Goal: Transaction & Acquisition: Book appointment/travel/reservation

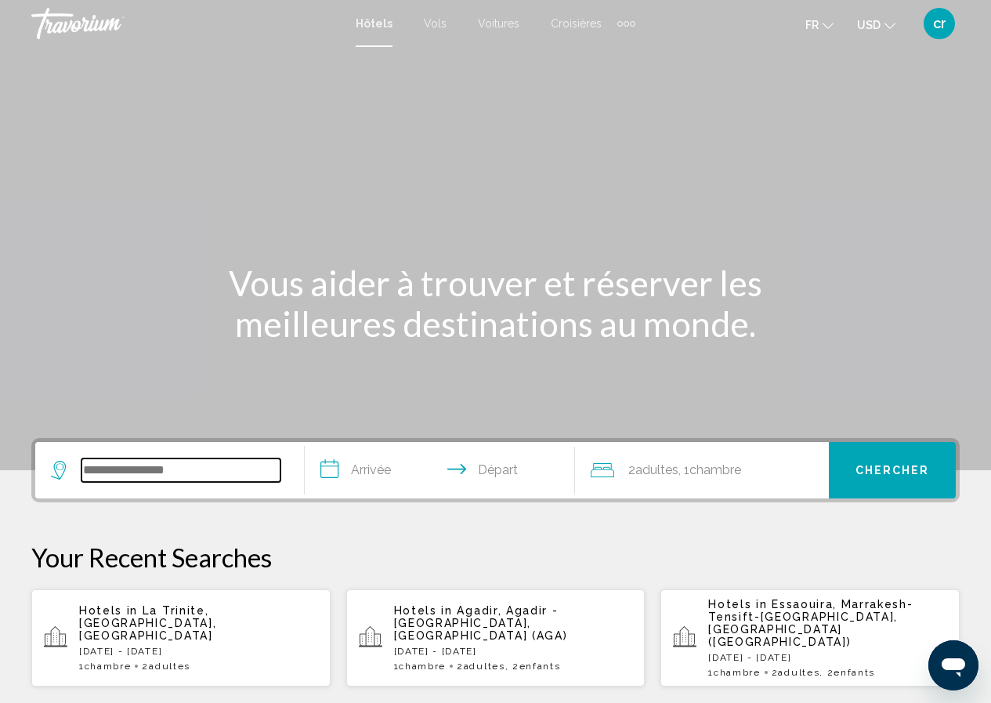
click at [109, 466] on input "Search widget" at bounding box center [180, 470] width 199 height 24
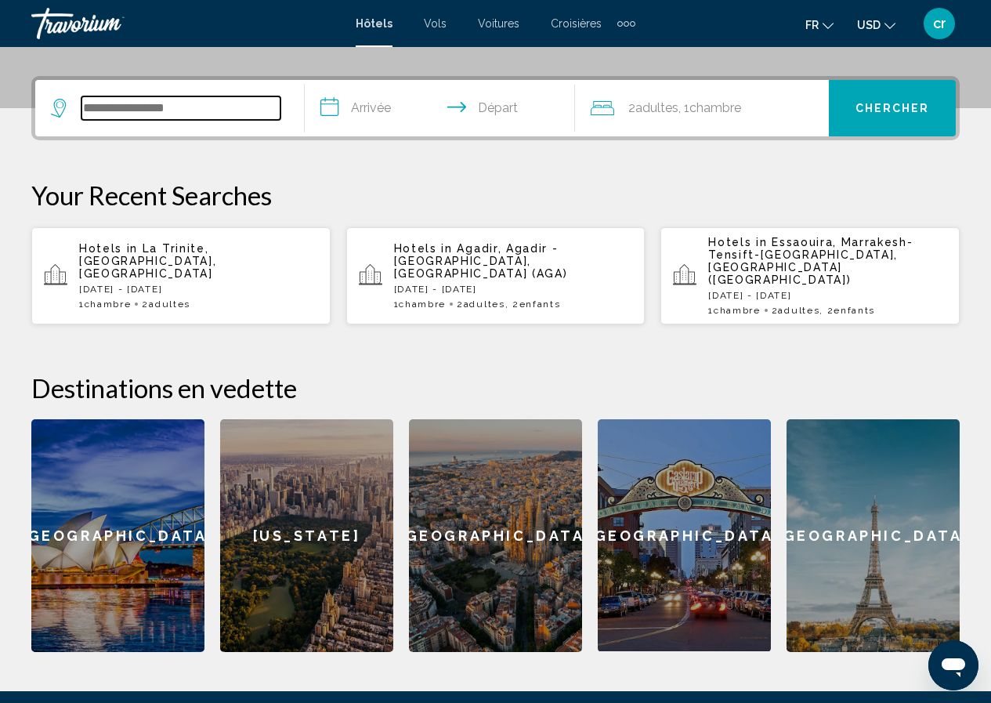
scroll to position [387, 0]
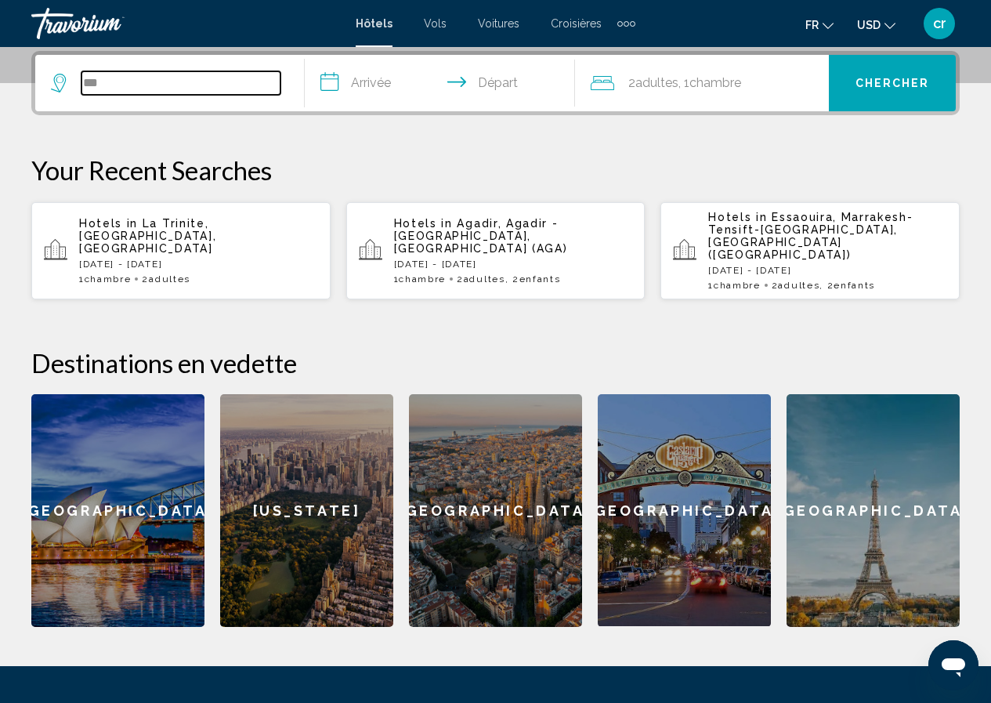
click at [183, 89] on input "***" at bounding box center [180, 83] width 199 height 24
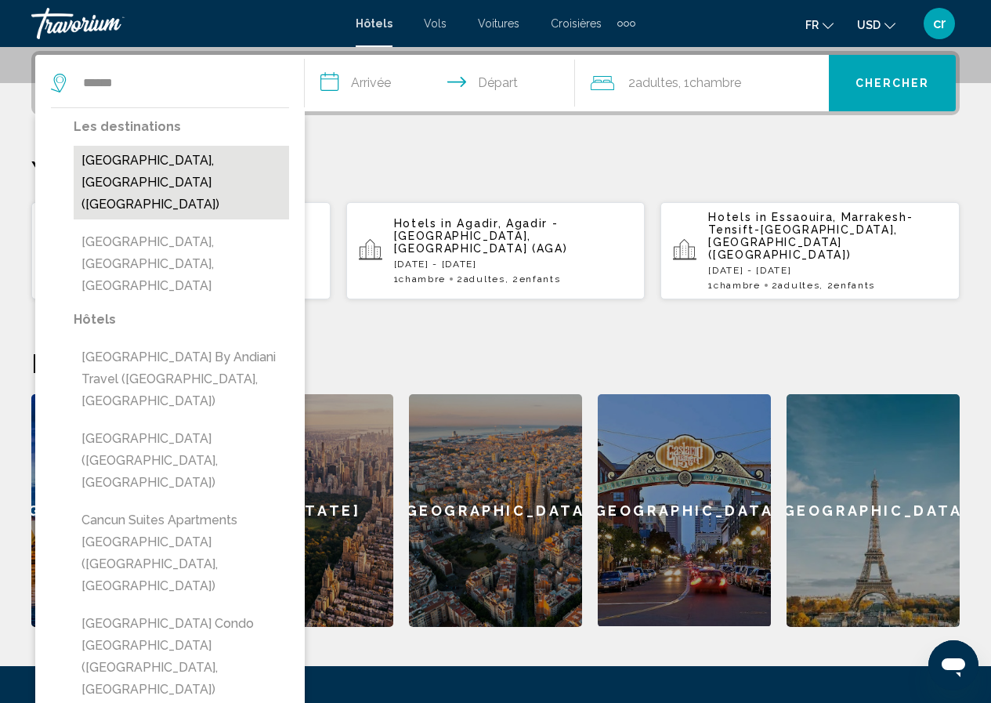
click at [186, 166] on button "[GEOGRAPHIC_DATA], [GEOGRAPHIC_DATA] ([GEOGRAPHIC_DATA])" at bounding box center [181, 183] width 215 height 74
type input "**********"
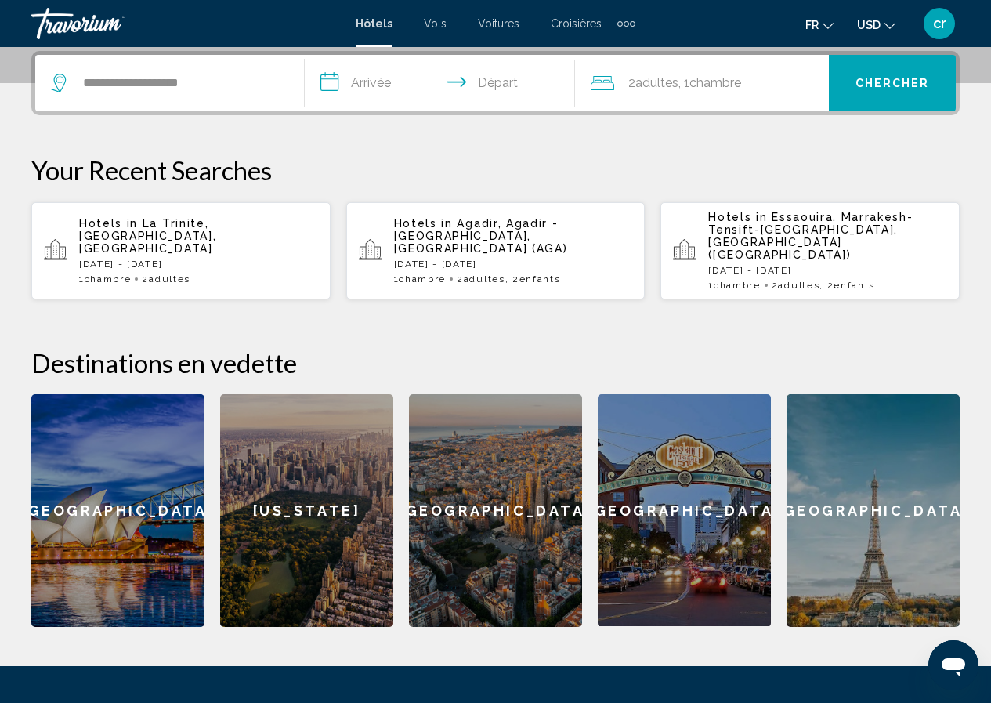
click at [393, 79] on input "**********" at bounding box center [443, 85] width 276 height 61
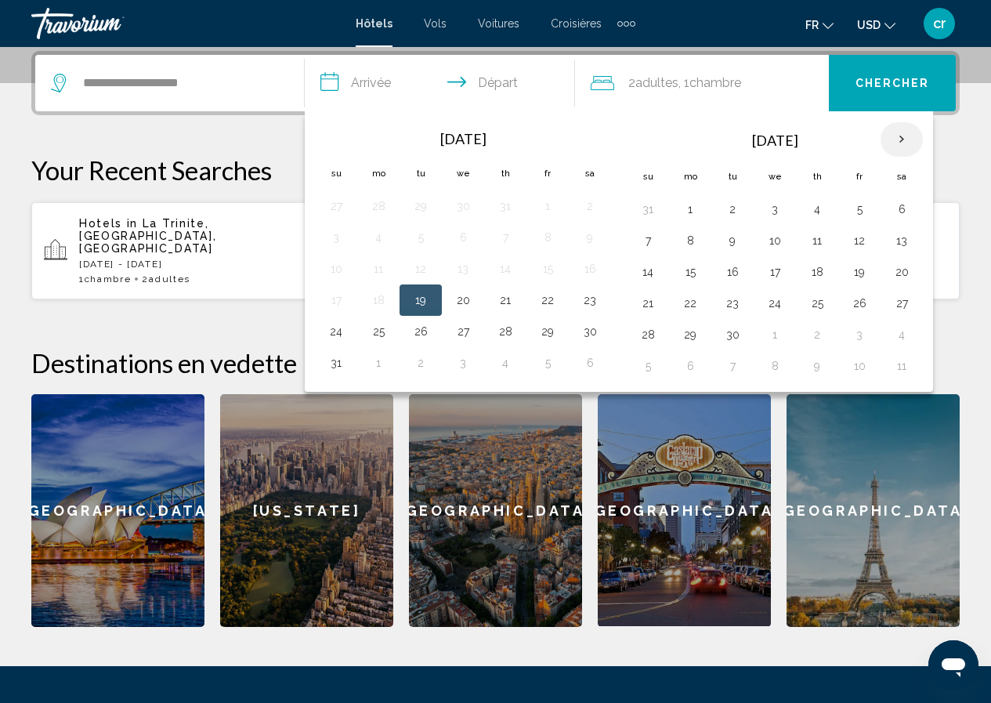
click at [893, 140] on th "Next month" at bounding box center [902, 139] width 42 height 34
click at [696, 327] on button "29" at bounding box center [690, 335] width 25 height 22
click at [899, 139] on th "Next month" at bounding box center [902, 139] width 42 height 34
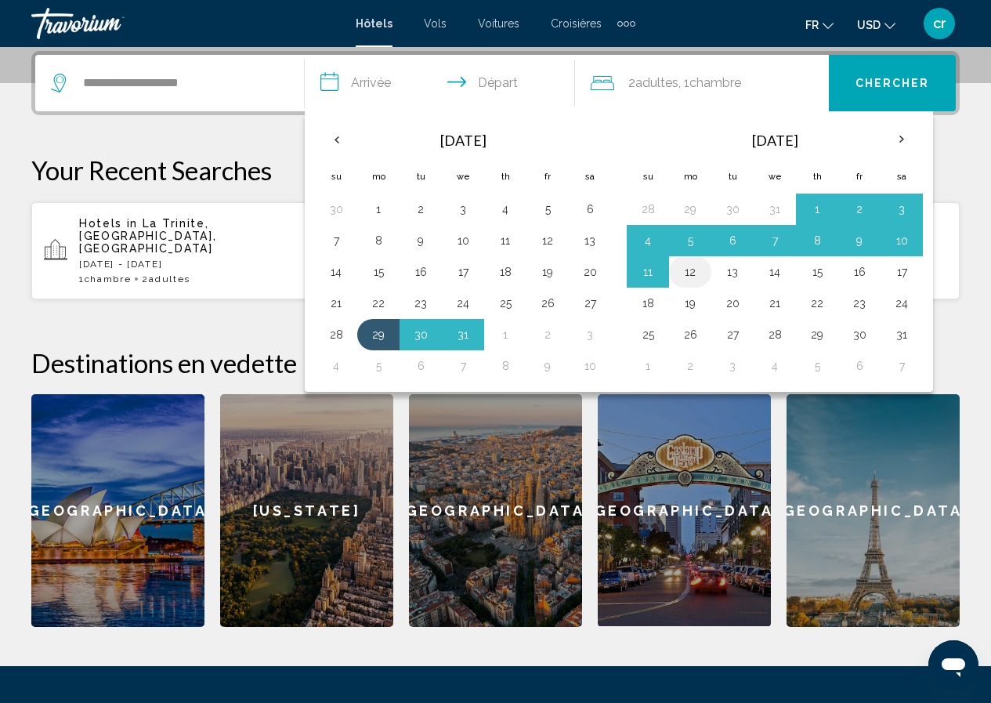
click at [688, 274] on button "12" at bounding box center [690, 272] width 25 height 22
type input "**********"
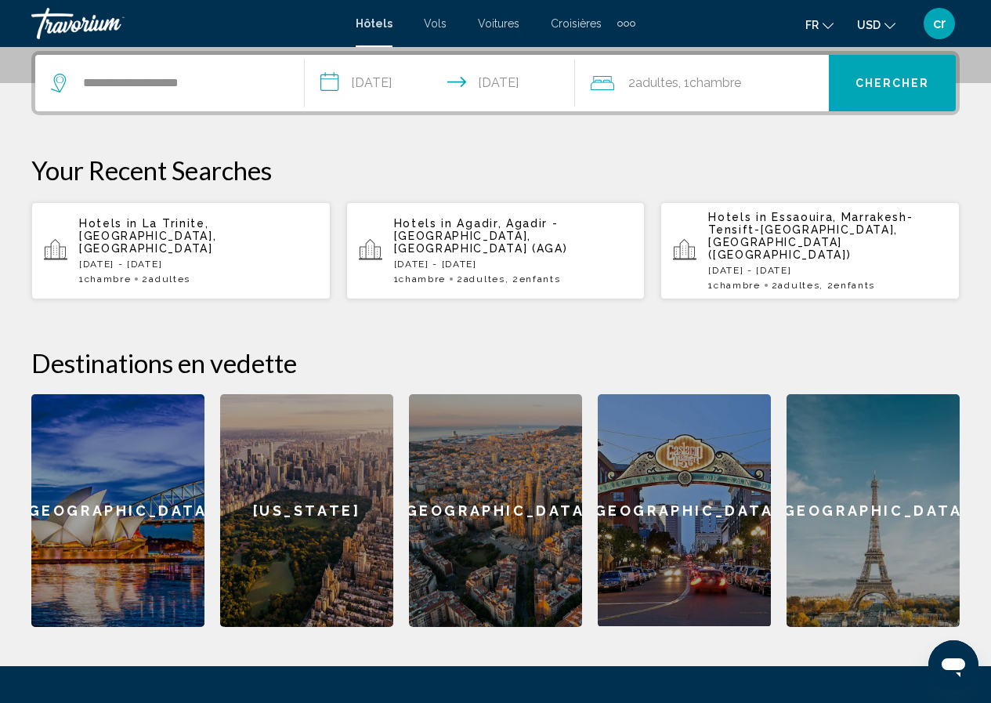
click at [891, 89] on span "Chercher" at bounding box center [893, 84] width 74 height 13
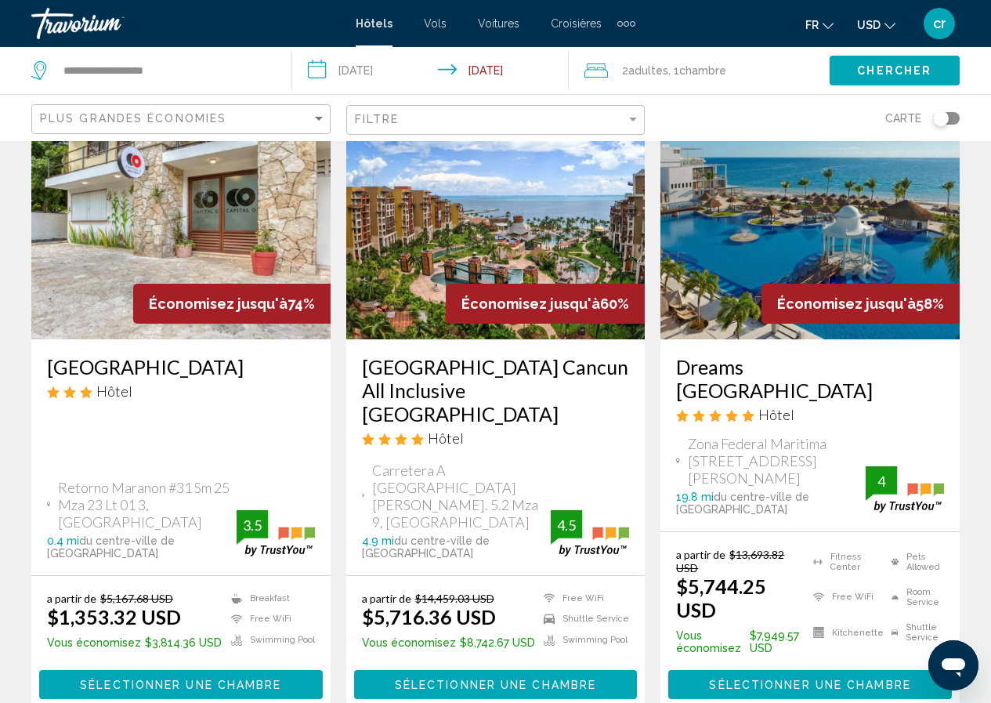
scroll to position [157, 0]
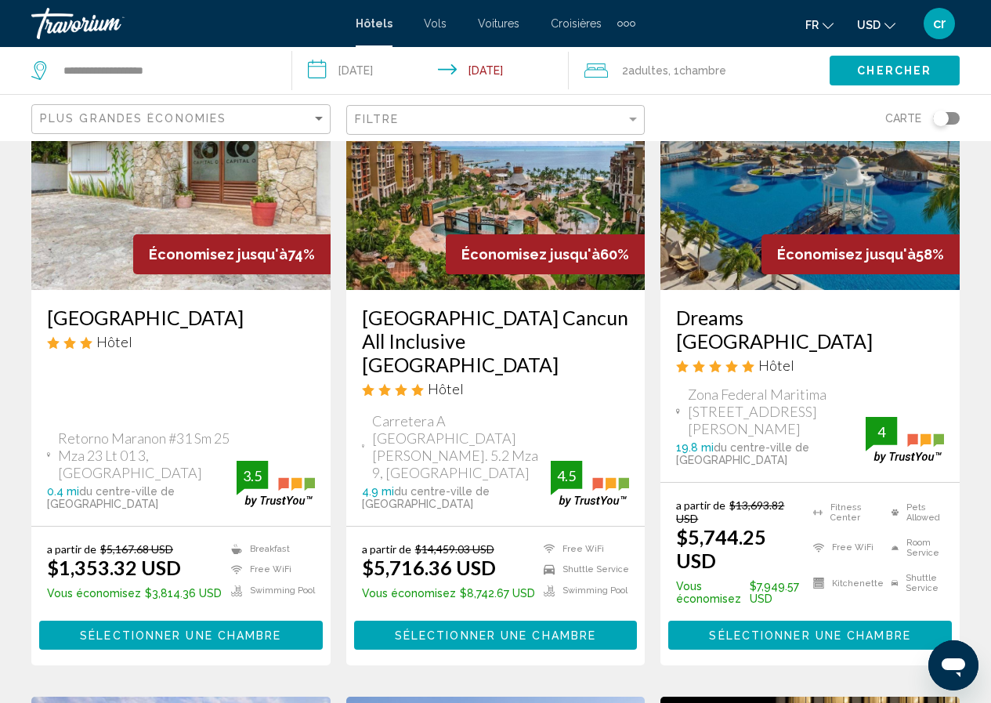
click at [888, 16] on button "USD USD ($) MXN (Mex$) CAD (Can$) GBP (£) EUR (€) AUD (A$) NZD (NZ$) CNY (CN¥)" at bounding box center [876, 24] width 38 height 23
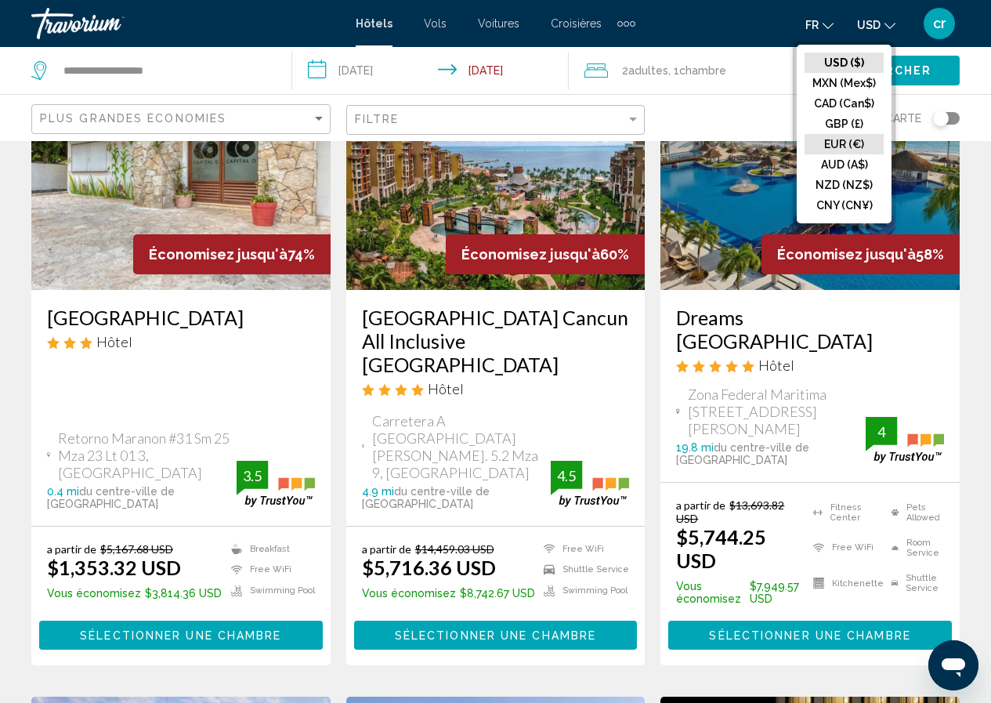
click at [854, 147] on button "EUR (€)" at bounding box center [844, 144] width 79 height 20
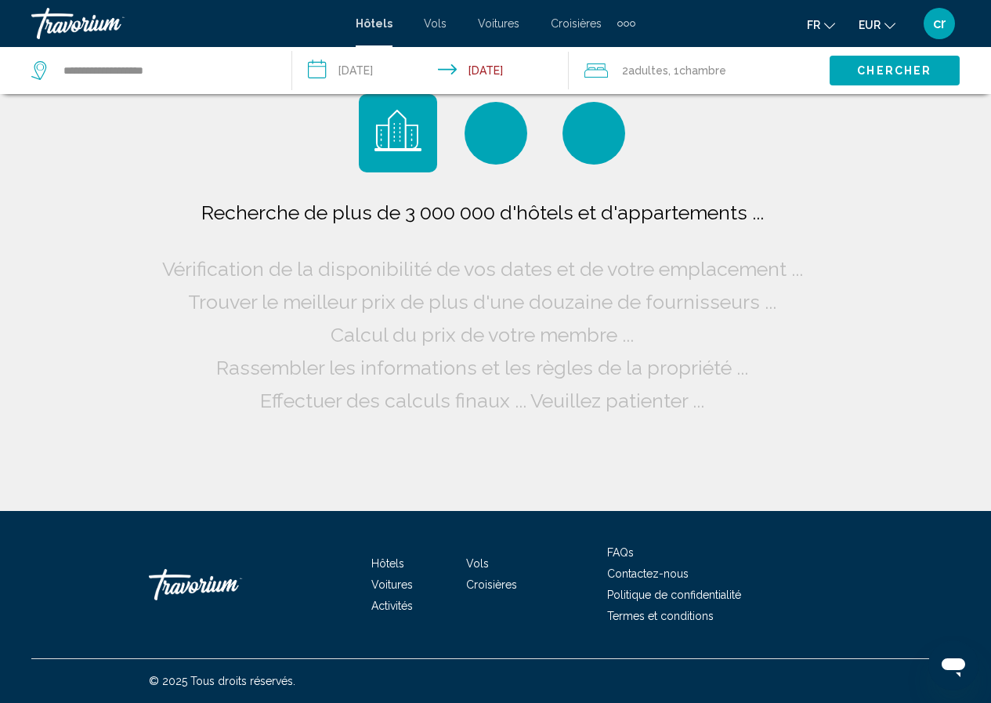
scroll to position [0, 0]
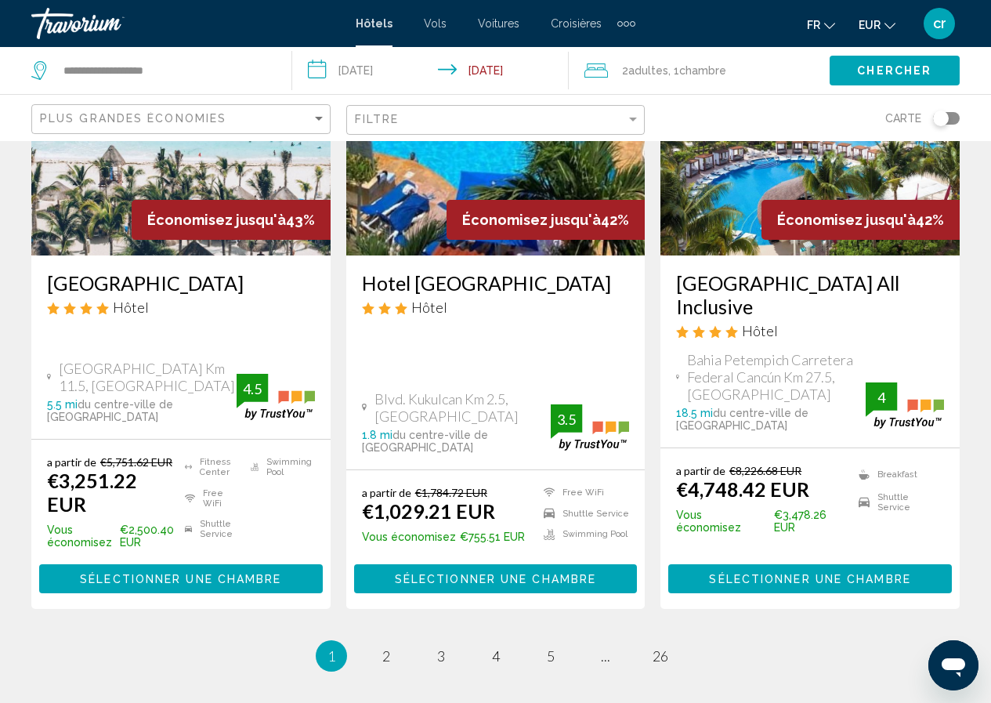
scroll to position [2115, 0]
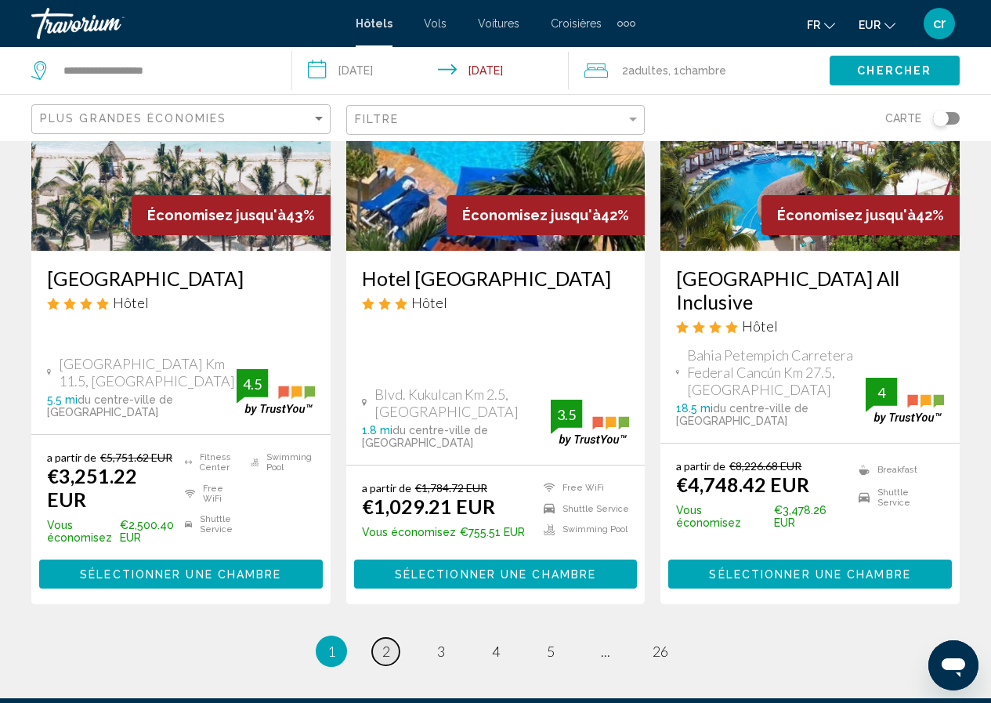
click at [390, 638] on link "page 2" at bounding box center [385, 651] width 27 height 27
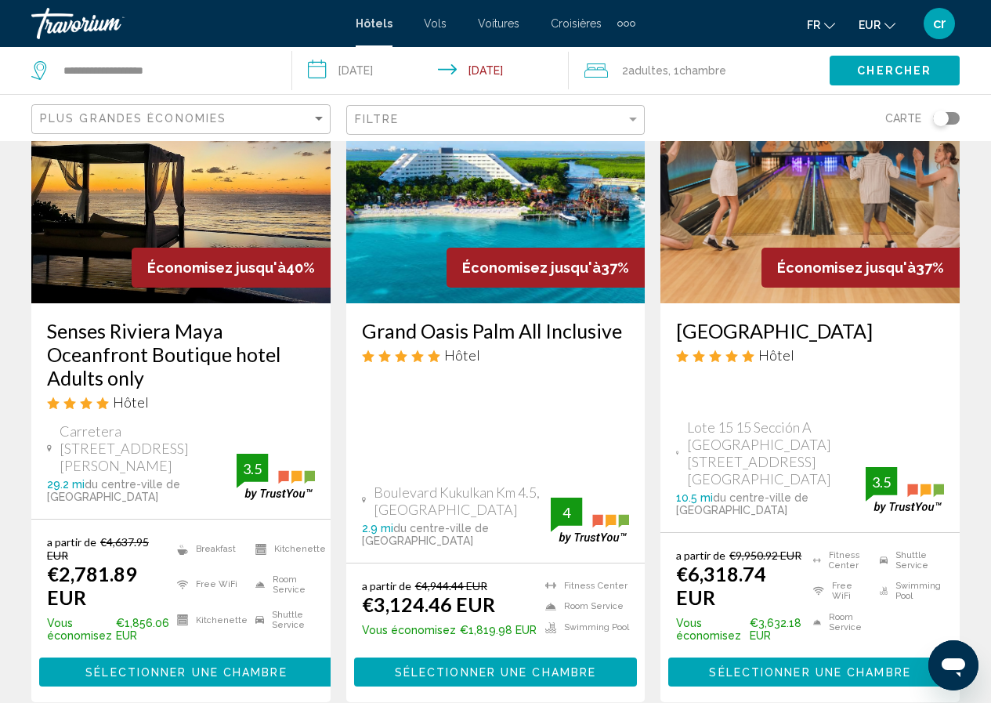
scroll to position [157, 0]
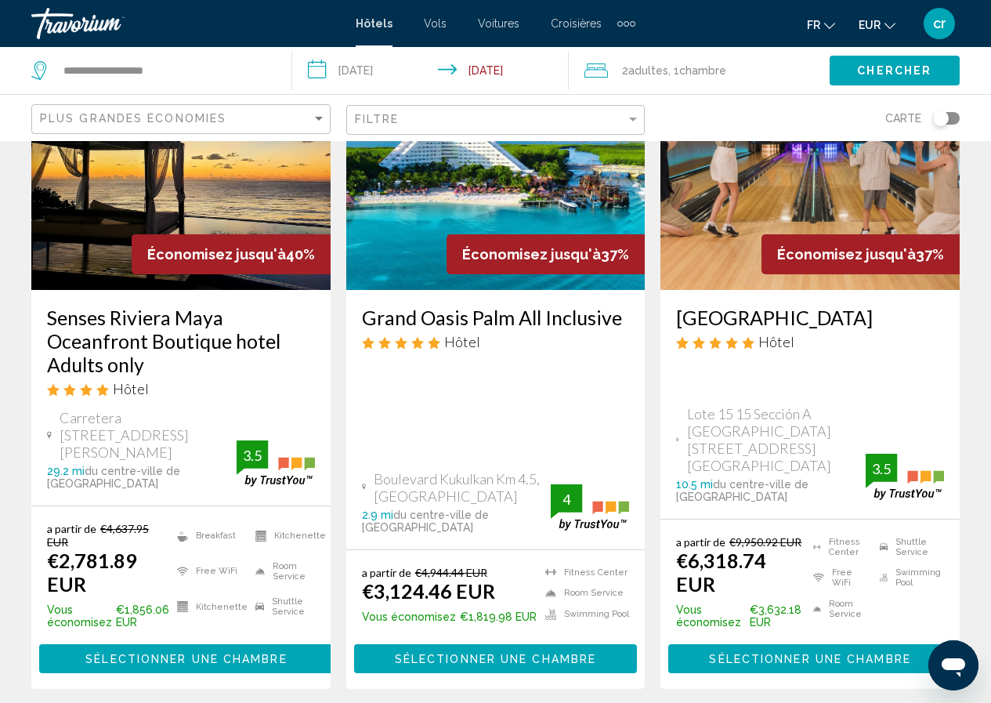
click at [117, 369] on h3 "Senses Riviera Maya Oceanfront Boutique hotel Adults only" at bounding box center [181, 341] width 268 height 71
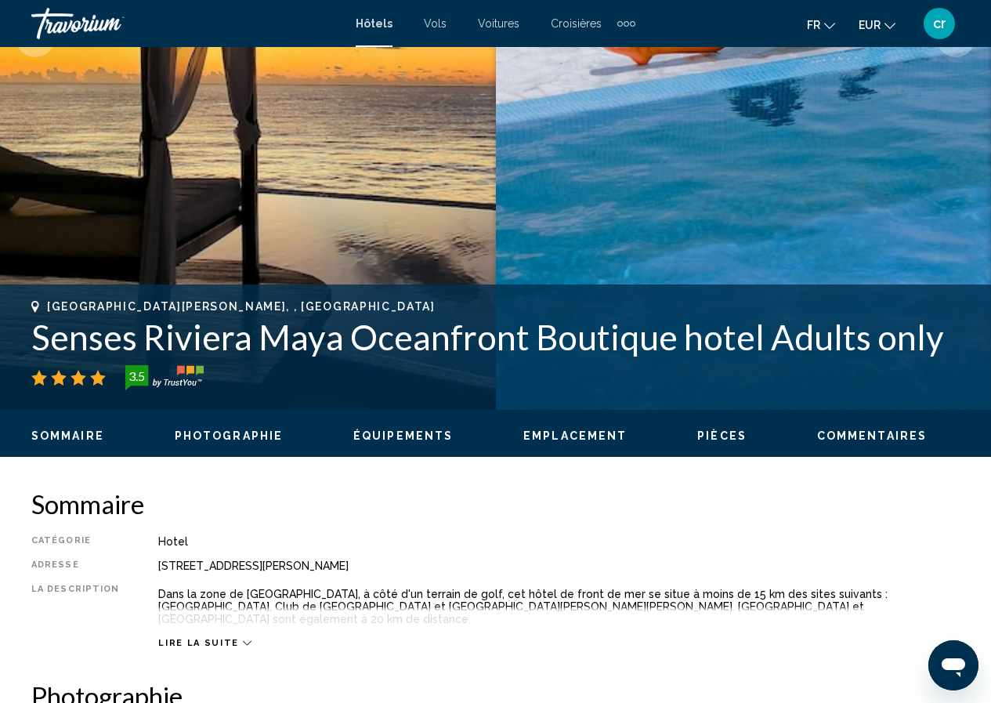
scroll to position [148, 0]
